Goal: Task Accomplishment & Management: Complete application form

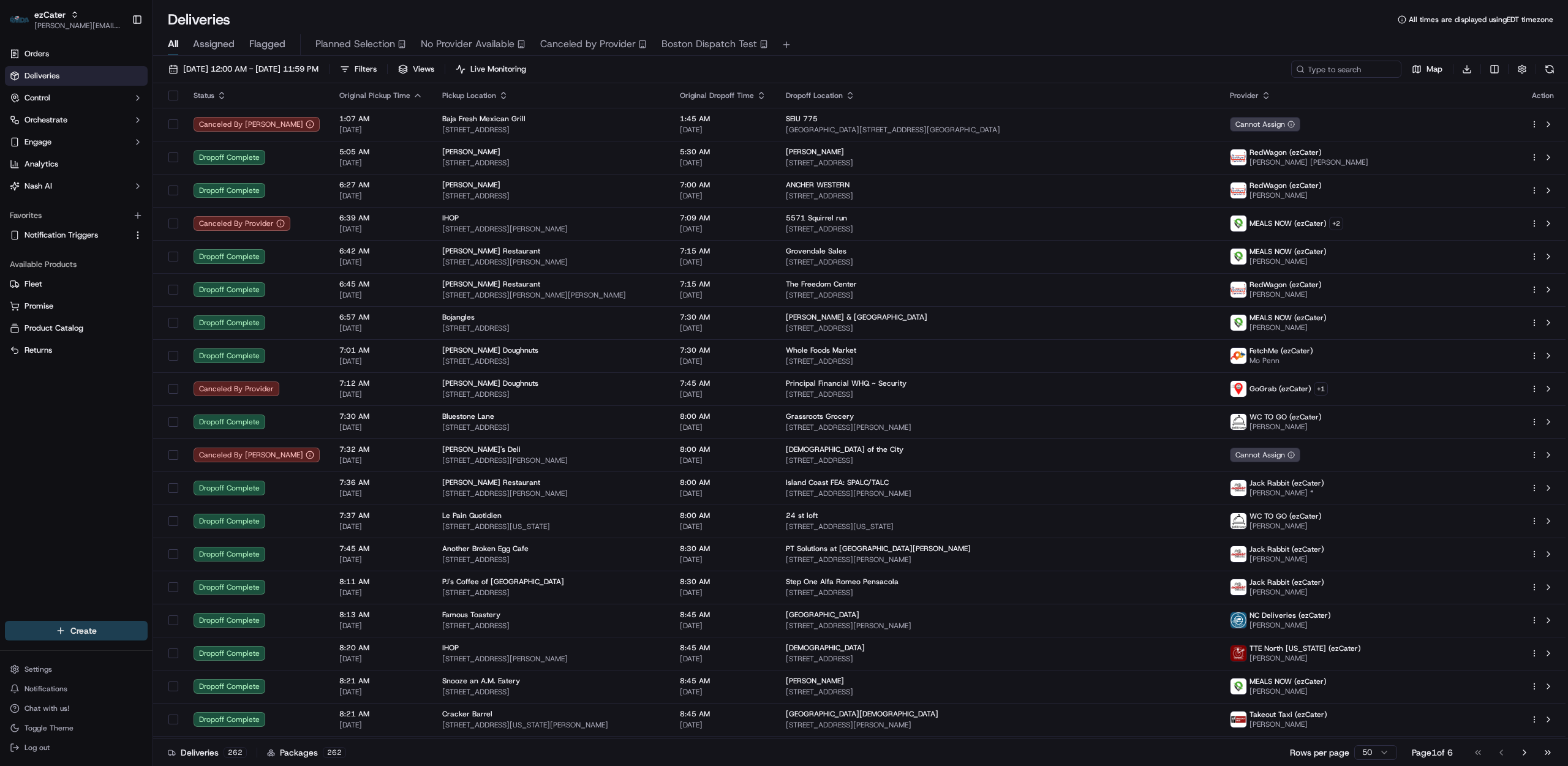
click at [55, 627] on html "ezCater [PERSON_NAME][EMAIL_ADDRESS][DOMAIN_NAME] Toggle Sidebar Orders Deliver…" at bounding box center [784, 383] width 1568 height 766
click at [75, 635] on html "ezCater [PERSON_NAME][EMAIL_ADDRESS][DOMAIN_NAME] Toggle Sidebar Orders Deliver…" at bounding box center [784, 383] width 1568 height 766
click at [200, 680] on link "Order" at bounding box center [221, 675] width 136 height 22
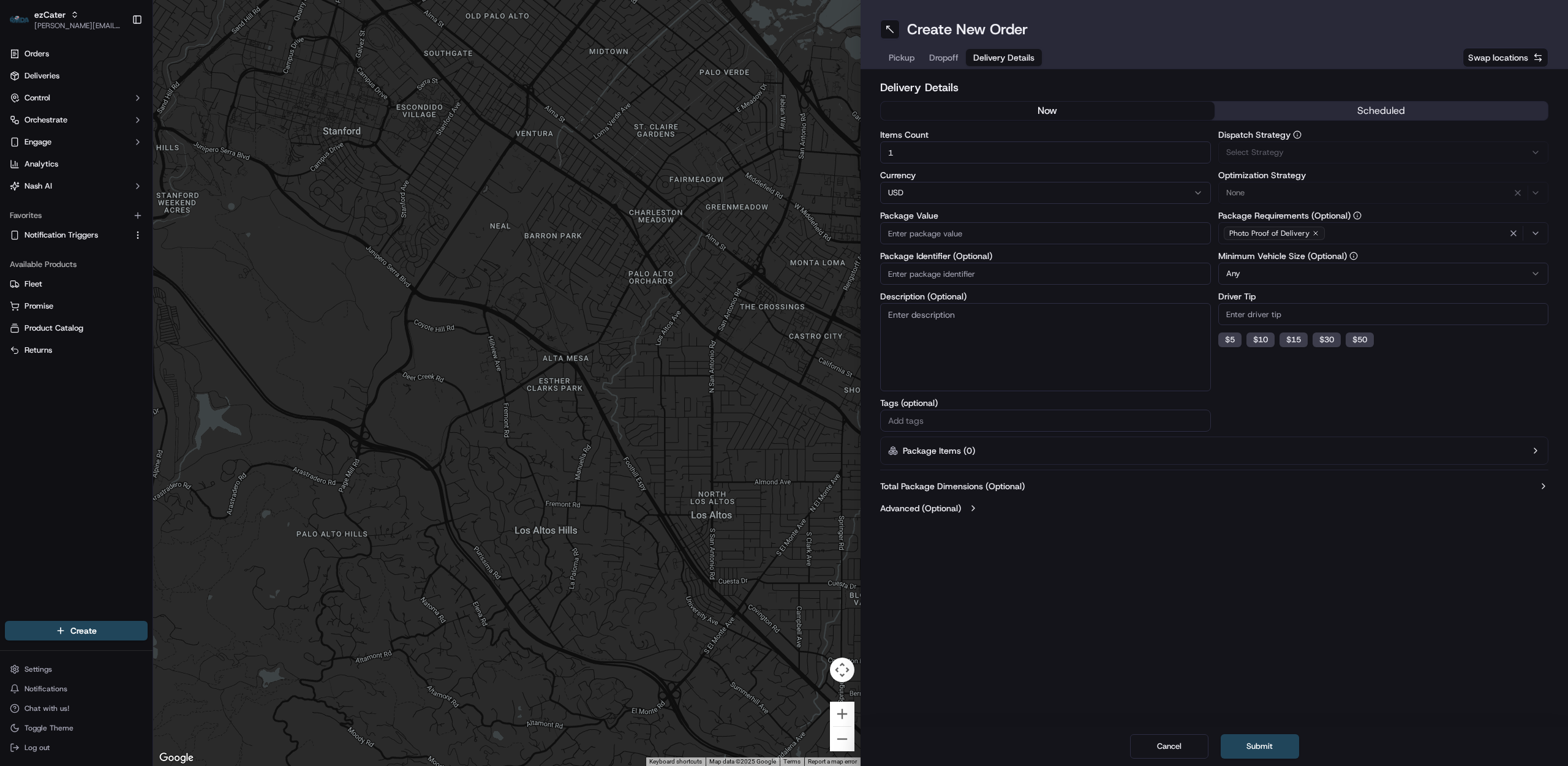
click at [977, 55] on span "Delivery Details" at bounding box center [1003, 57] width 61 height 12
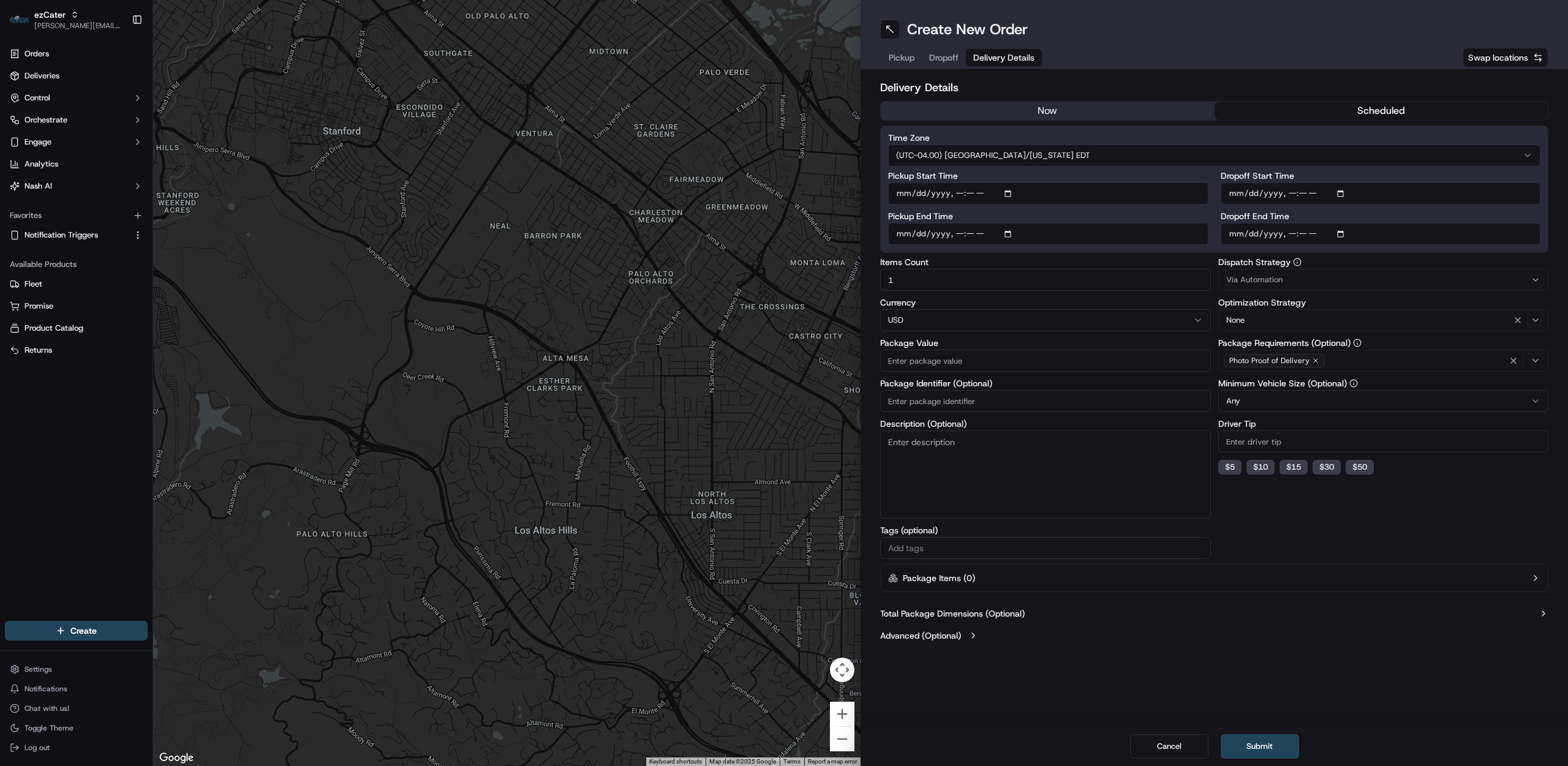
click at [1270, 108] on button "scheduled" at bounding box center [1381, 111] width 334 height 19
click at [72, 21] on span "[PERSON_NAME][EMAIL_ADDRESS][DOMAIN_NAME]" at bounding box center [78, 26] width 88 height 10
